Goal: Find specific page/section: Find specific page/section

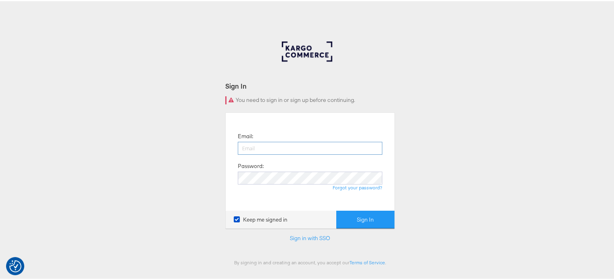
click at [283, 146] on input "email" at bounding box center [310, 147] width 144 height 13
type input "sudheer.bheemunipalli@kargo.com"
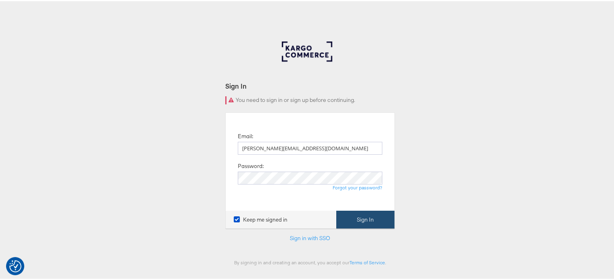
click at [355, 214] on button "Sign In" at bounding box center [365, 219] width 58 height 18
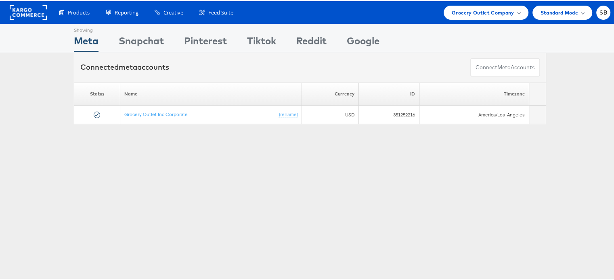
click at [473, 19] on div "Products Product Catalogs Enhance Your Product Catalog, Map Them to Publishers,…" at bounding box center [310, 11] width 620 height 23
click at [473, 15] on span "Grocery Outlet Company" at bounding box center [483, 11] width 63 height 8
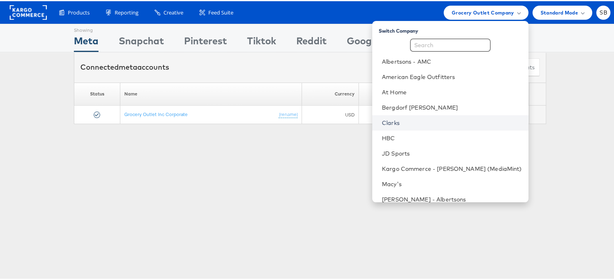
click at [410, 125] on link "Clarks" at bounding box center [452, 122] width 140 height 8
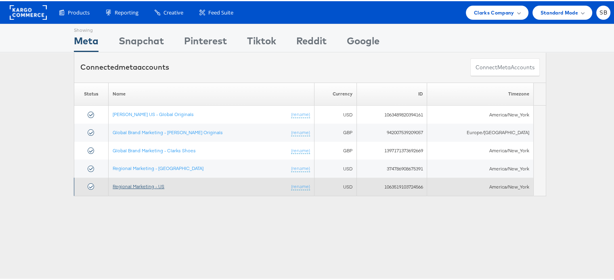
click at [132, 183] on link "Regional Marketing - US" at bounding box center [139, 185] width 52 height 6
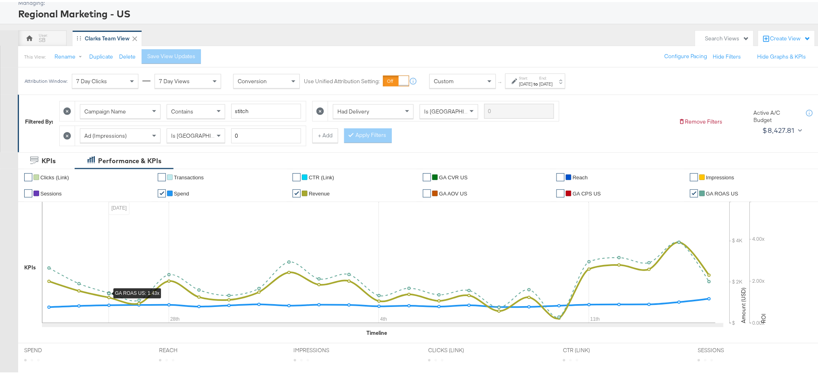
scroll to position [37, 0]
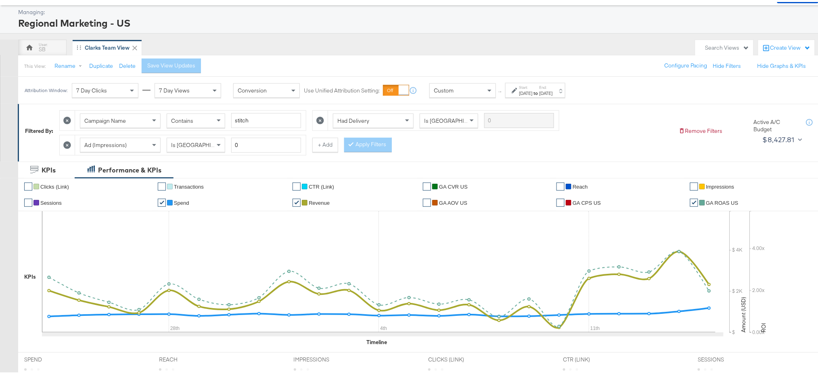
click at [65, 144] on icon at bounding box center [67, 143] width 8 height 8
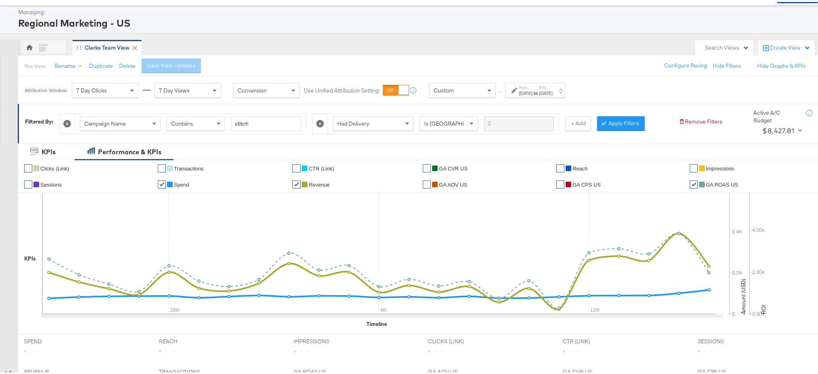
click at [321, 119] on icon at bounding box center [320, 122] width 8 height 8
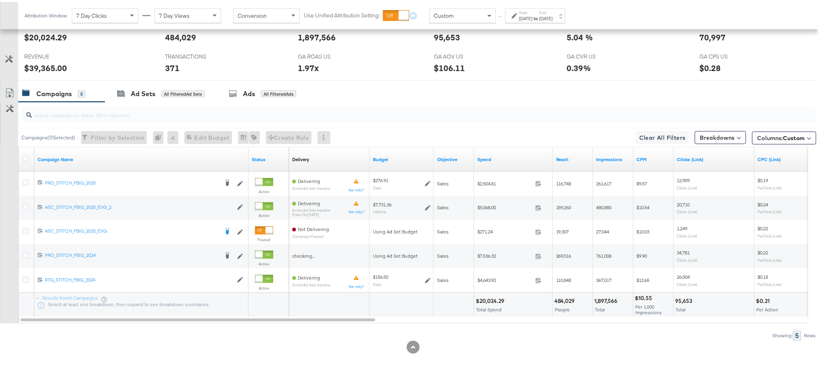
scroll to position [352, 0]
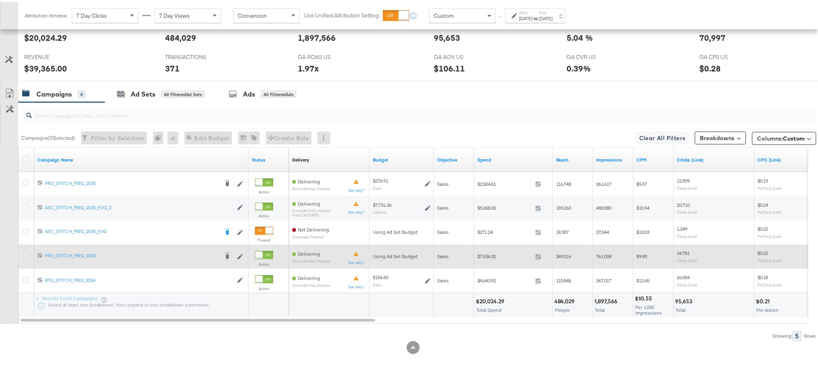
click at [24, 254] on icon at bounding box center [26, 254] width 6 height 6
click at [0, 0] on input "checkbox" at bounding box center [0, 0] width 0 height 0
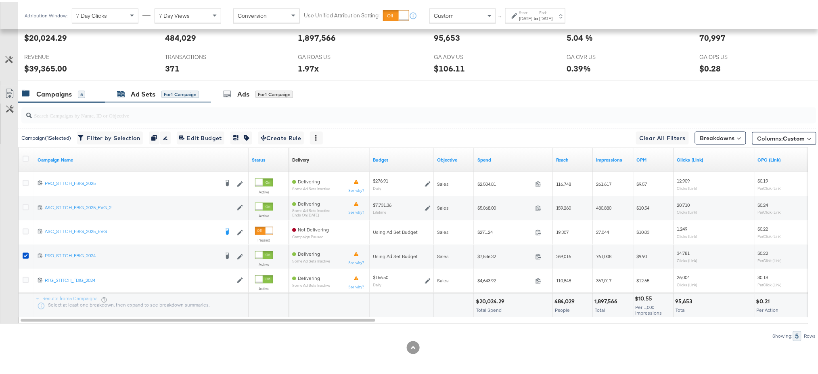
click at [144, 90] on div "Ad Sets" at bounding box center [143, 92] width 25 height 9
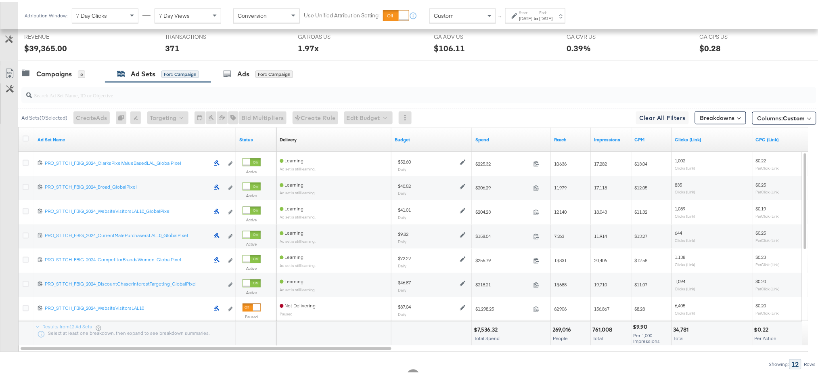
scroll to position [358, 0]
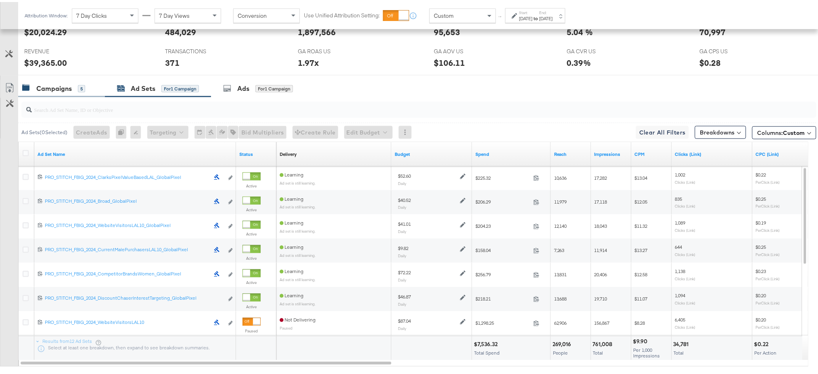
click at [50, 88] on div "Campaigns" at bounding box center [54, 86] width 36 height 9
